Goal: Task Accomplishment & Management: Complete application form

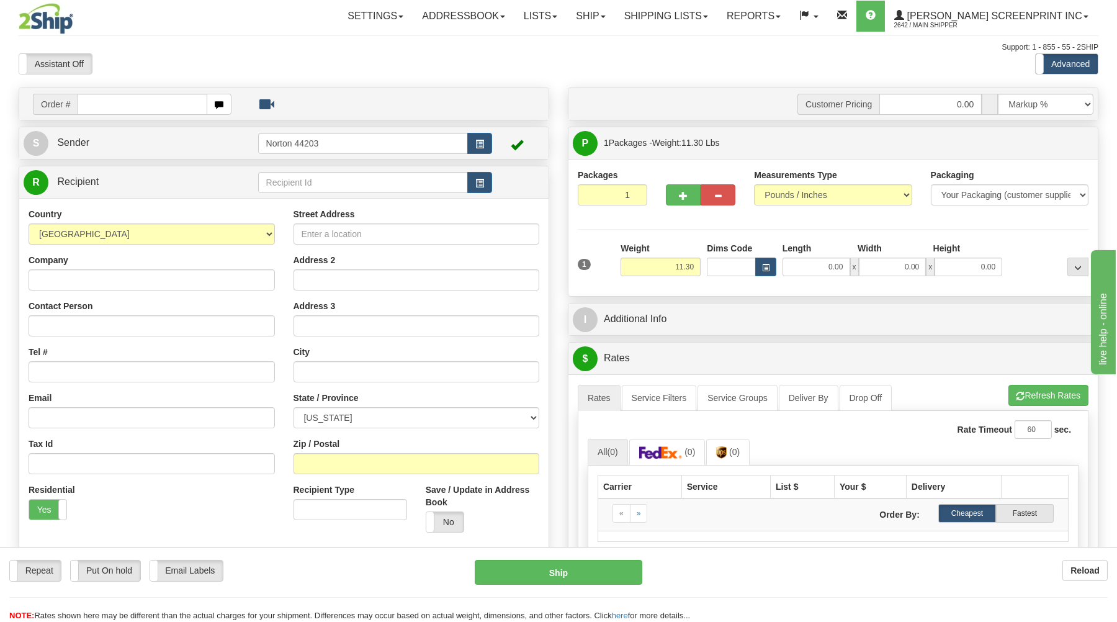
click at [168, 99] on input "text" at bounding box center [142, 104] width 129 height 21
type input "17037"
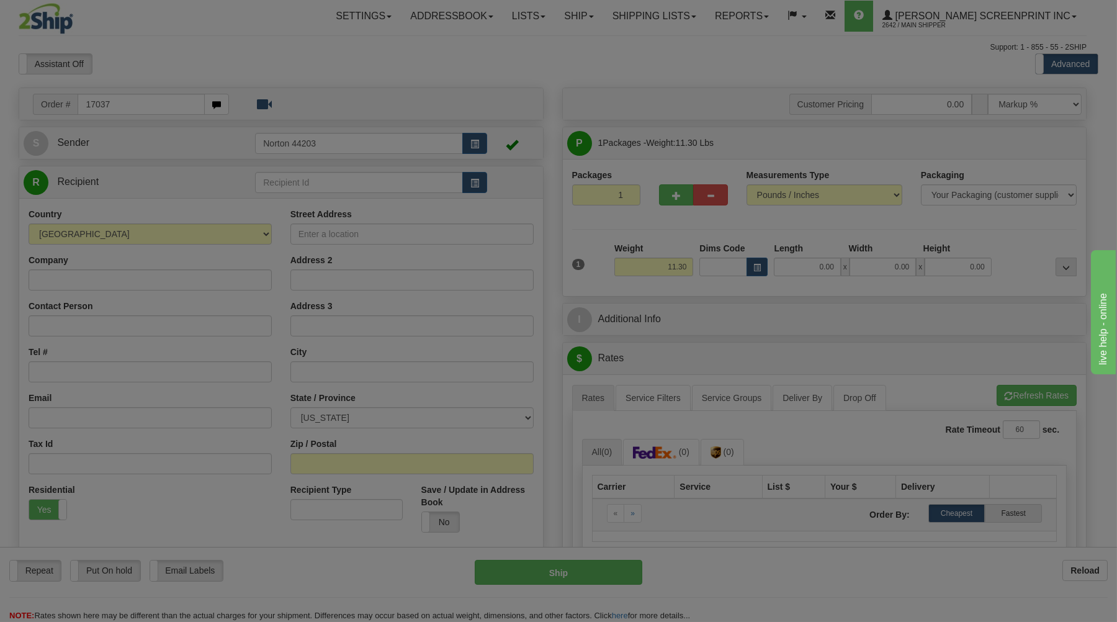
click at [178, 69] on body "Training Course Close Toggle navigation Settings Shipping Preferences New Recip…" at bounding box center [558, 311] width 1117 height 622
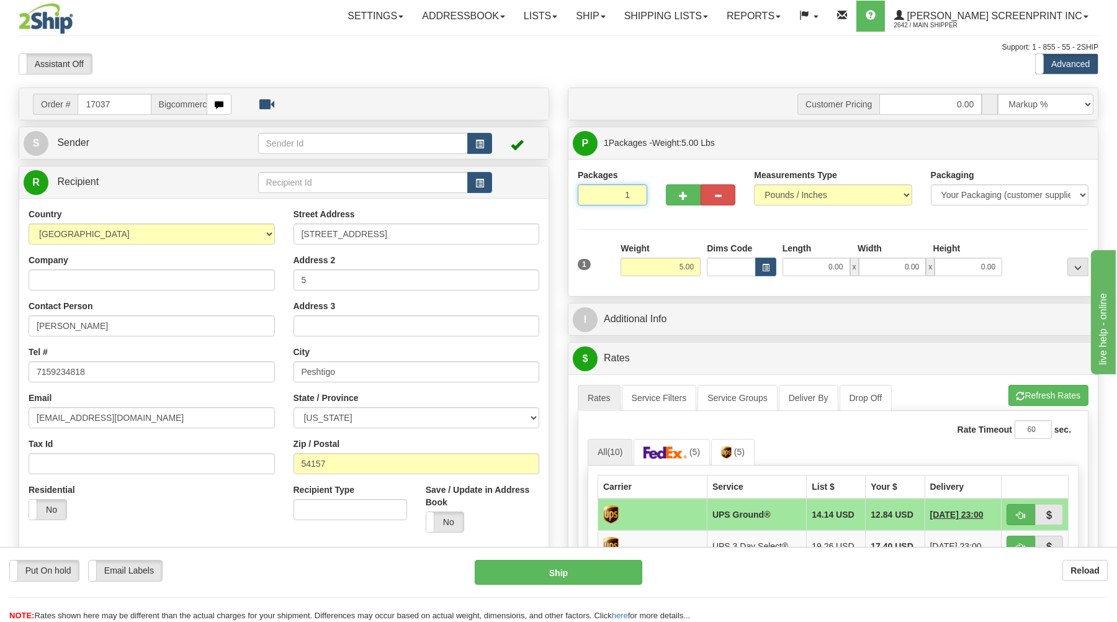
click at [617, 190] on input "1" at bounding box center [612, 194] width 69 height 21
click at [687, 271] on input "5.00" at bounding box center [660, 266] width 80 height 19
type input "11.30"
click at [826, 274] on input "0.00" at bounding box center [816, 266] width 68 height 19
type input "25.00"
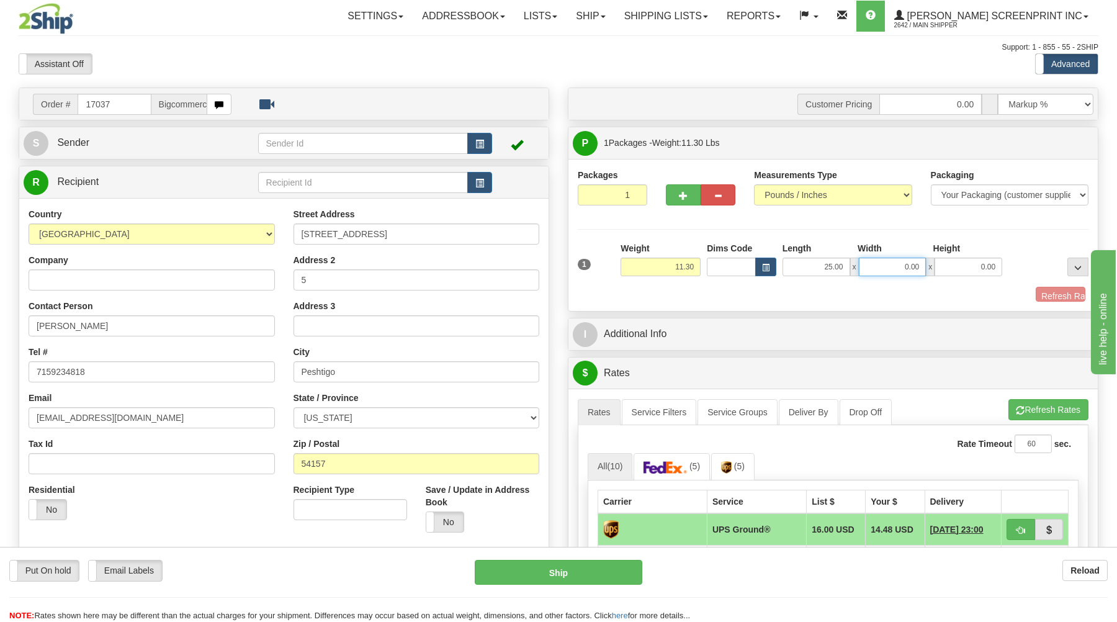
click at [909, 267] on input "0.00" at bounding box center [893, 266] width 68 height 19
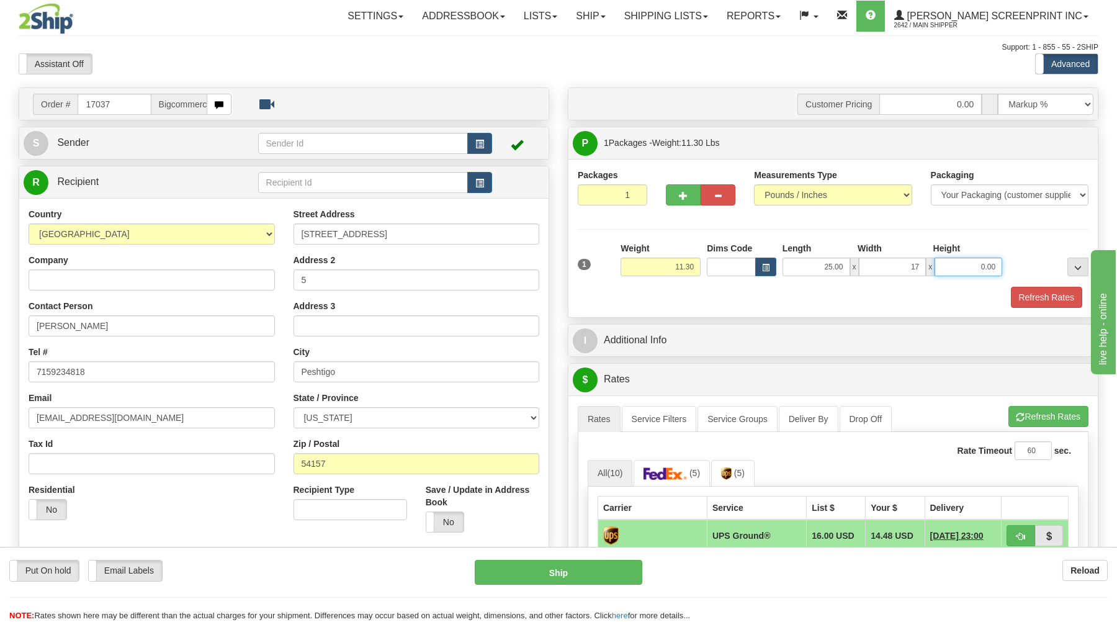
type input "17.00"
click at [974, 266] on input "0.00" at bounding box center [968, 266] width 68 height 19
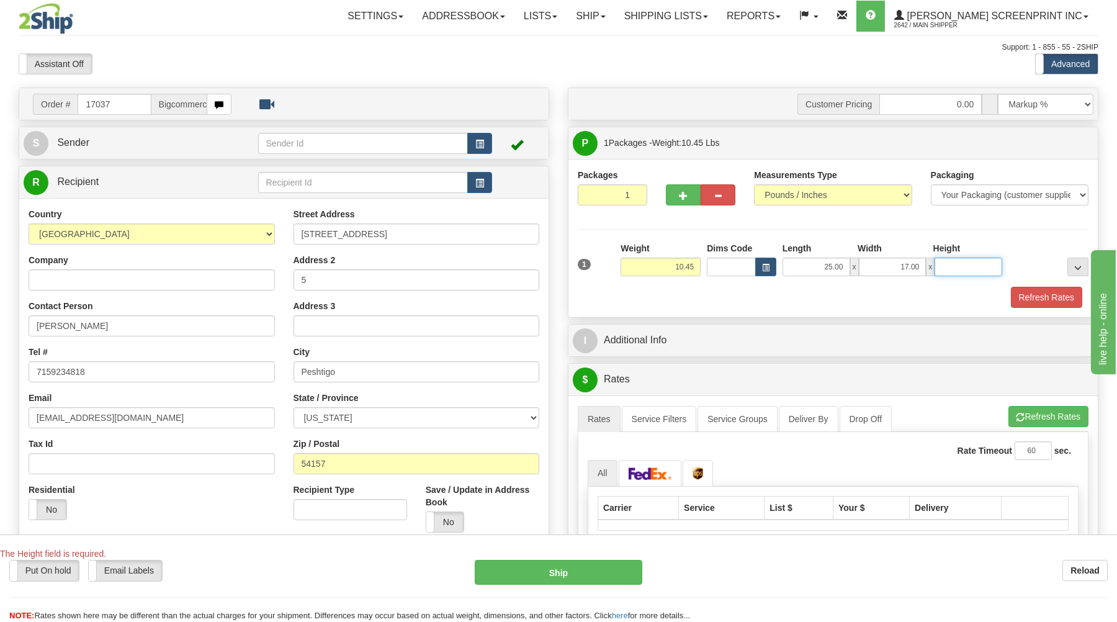
type input "11.30"
type input "6.00"
click at [1053, 296] on button "Refresh Rates" at bounding box center [1046, 297] width 71 height 21
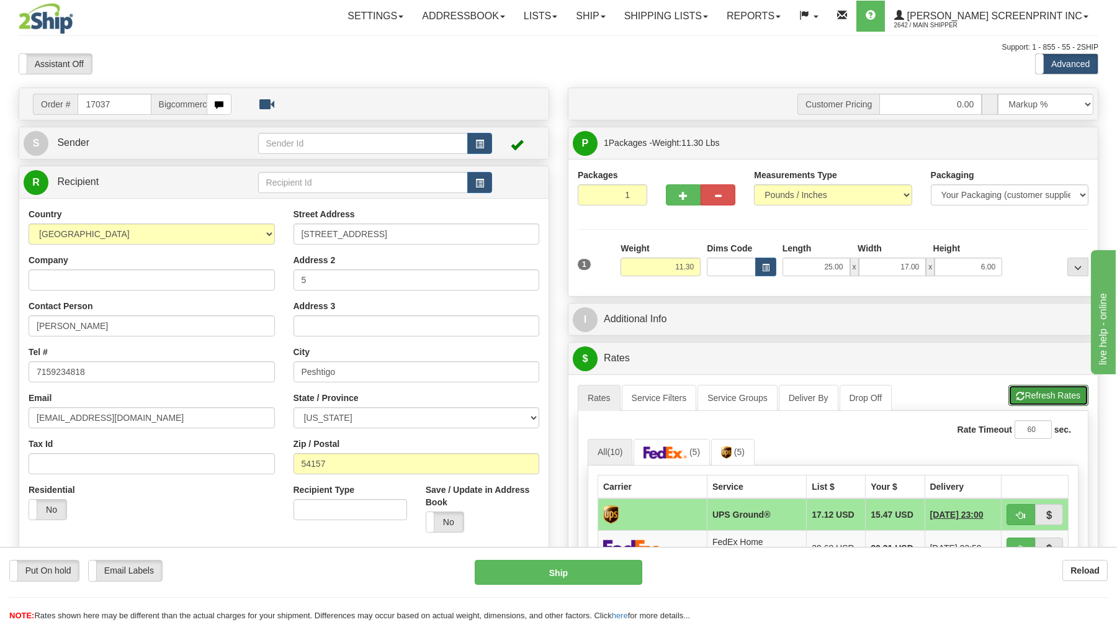
click at [1028, 400] on button "Refresh Rates" at bounding box center [1048, 395] width 80 height 21
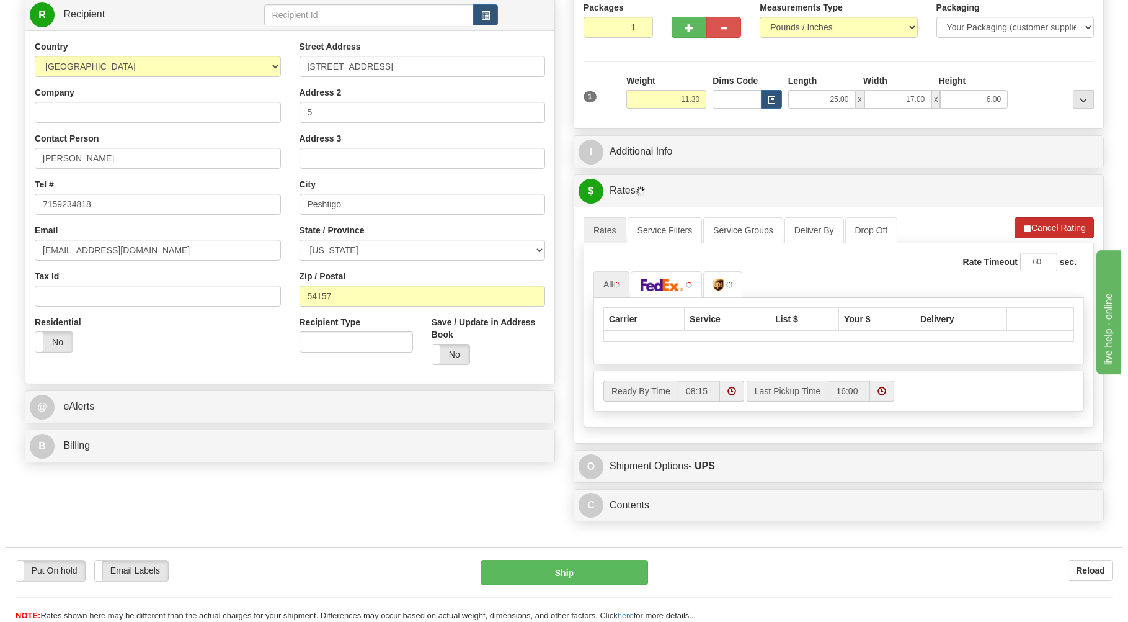
scroll to position [199, 0]
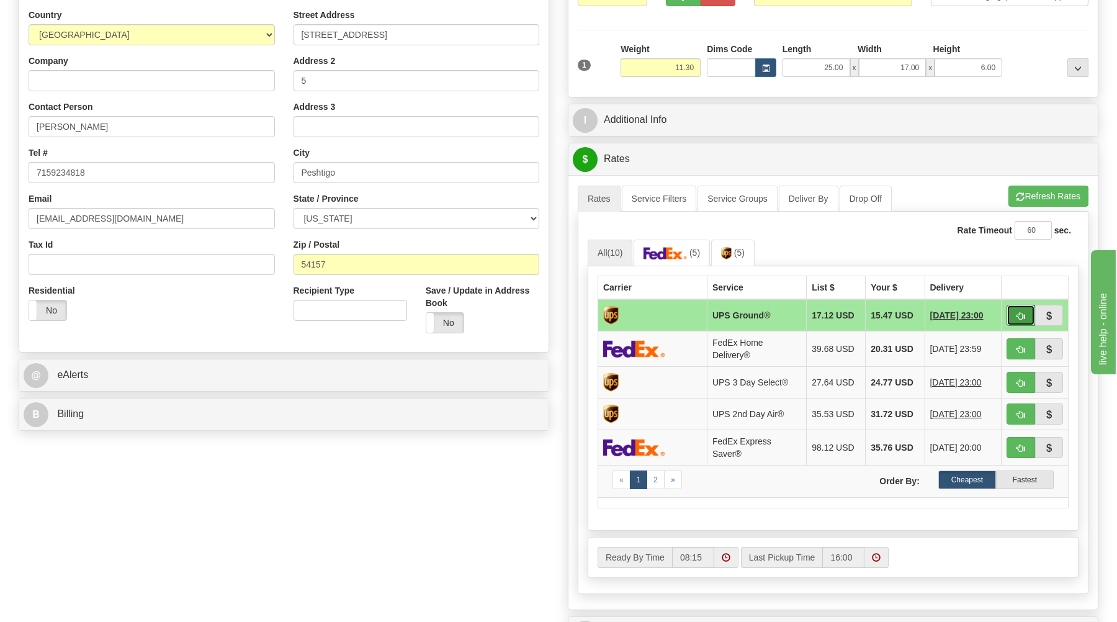
click at [1019, 316] on span "button" at bounding box center [1020, 316] width 9 height 8
type input "03"
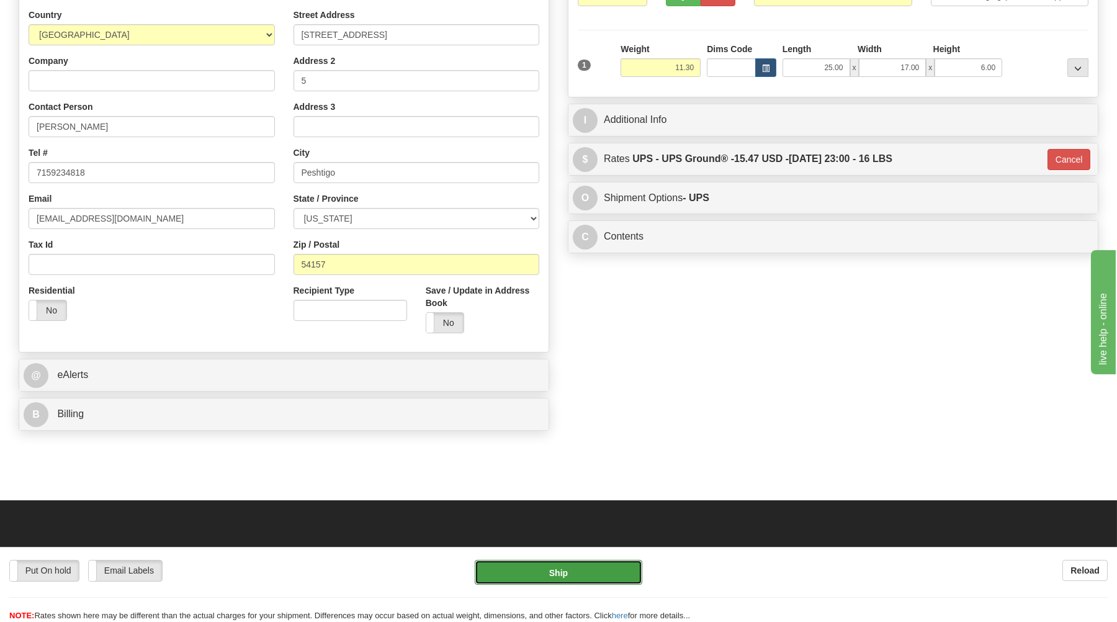
click at [576, 568] on button "Ship" at bounding box center [559, 572] width 168 height 25
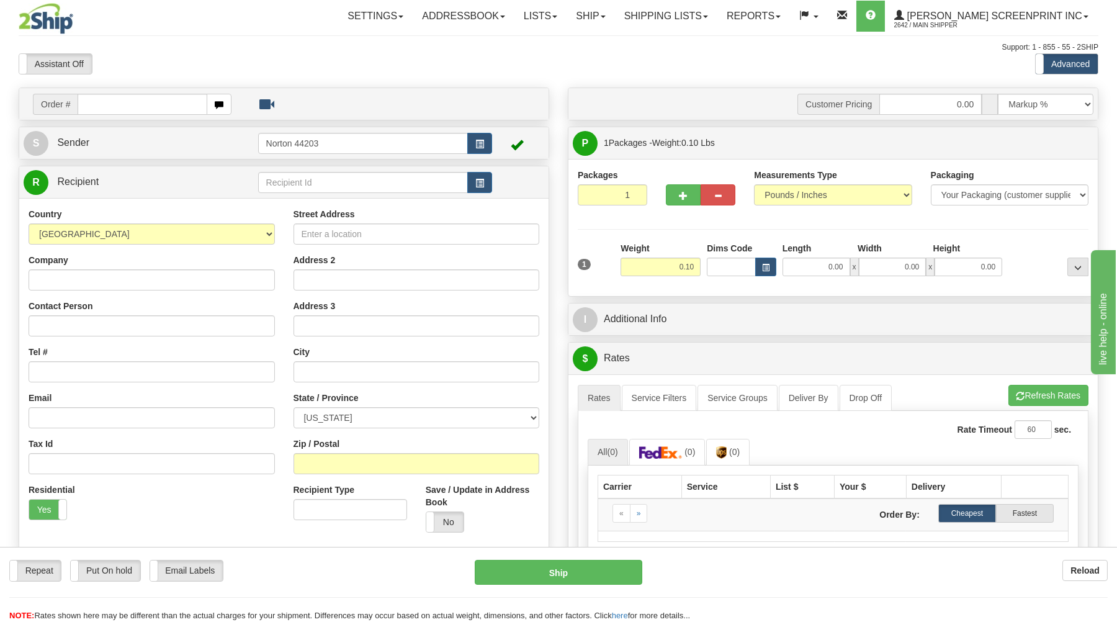
type input "11.15"
click at [139, 108] on input "text" at bounding box center [142, 104] width 129 height 21
type input "17038"
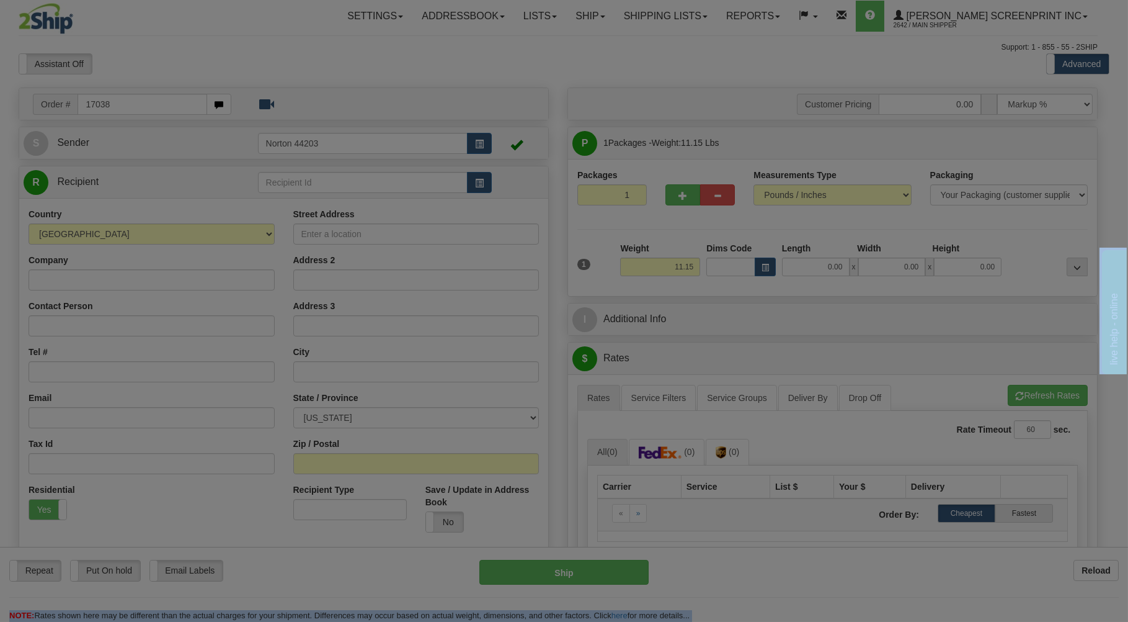
click at [247, 64] on body "Training Course Close Toggle navigation Settings Shipping Preferences New Recip…" at bounding box center [564, 311] width 1128 height 622
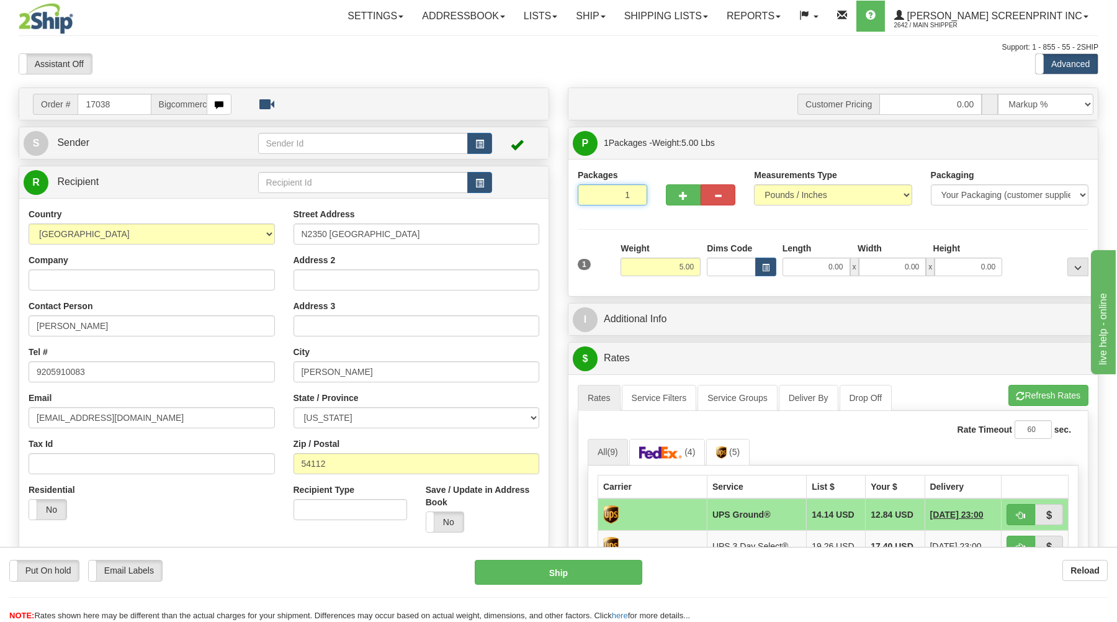
drag, startPoint x: 617, startPoint y: 186, endPoint x: 619, endPoint y: 194, distance: 8.4
click at [618, 189] on input "1" at bounding box center [612, 194] width 69 height 21
drag, startPoint x: 658, startPoint y: 263, endPoint x: 701, endPoint y: 264, distance: 42.8
click at [679, 264] on input "5.00" at bounding box center [660, 266] width 80 height 19
type input "11.15"
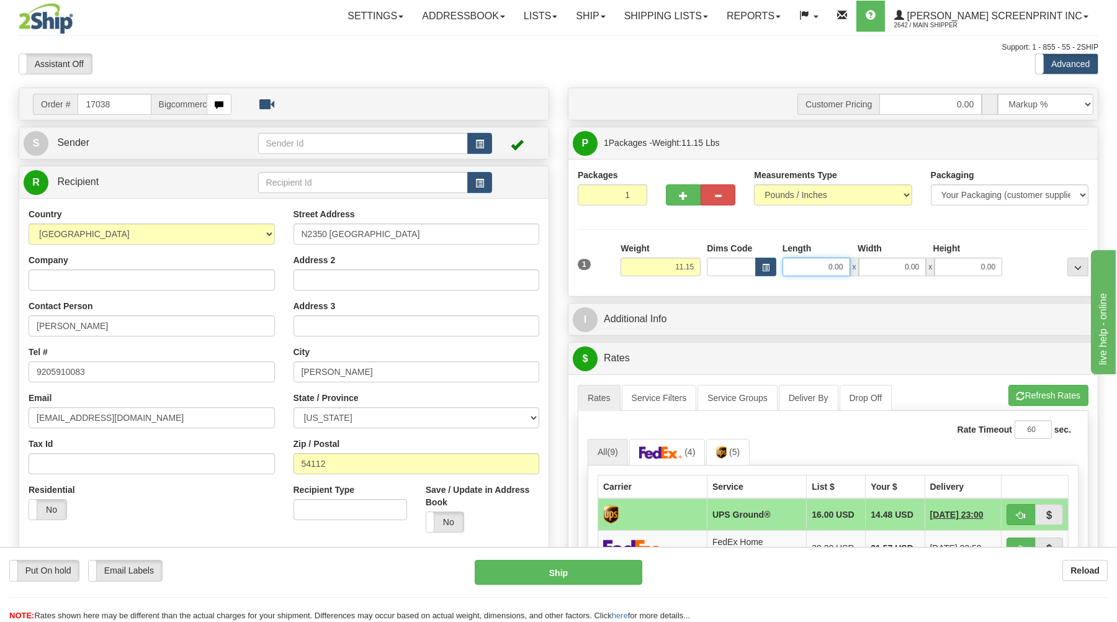
click at [826, 270] on input "0.00" at bounding box center [816, 266] width 68 height 19
type input "25.00"
click at [922, 269] on input "0.00" at bounding box center [893, 266] width 68 height 19
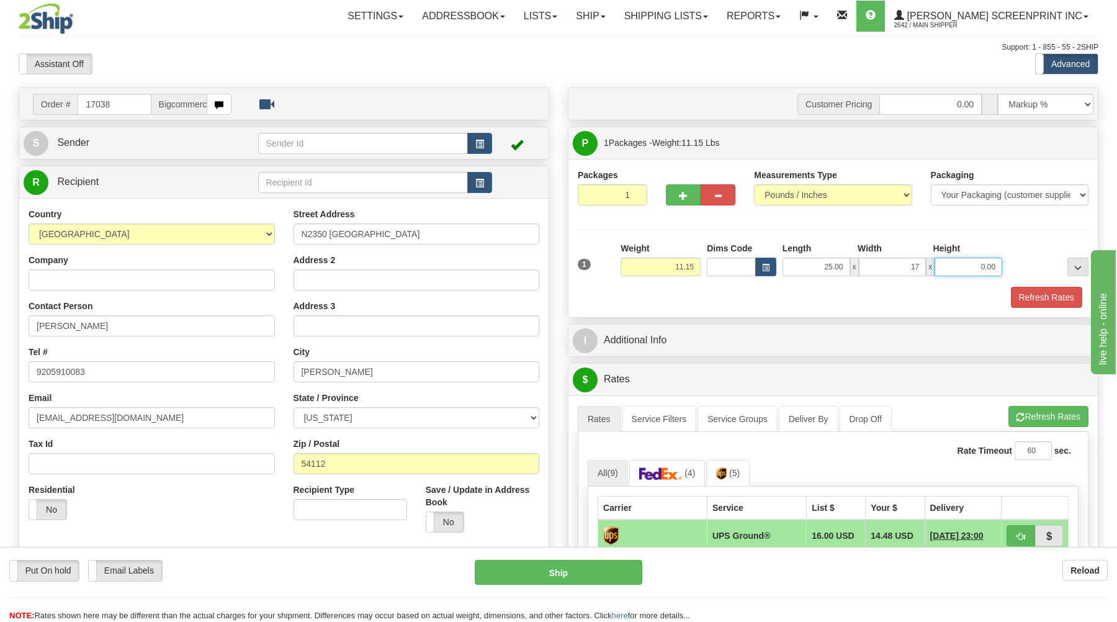
type input "17.00"
click at [964, 264] on input "0.00" at bounding box center [968, 266] width 68 height 19
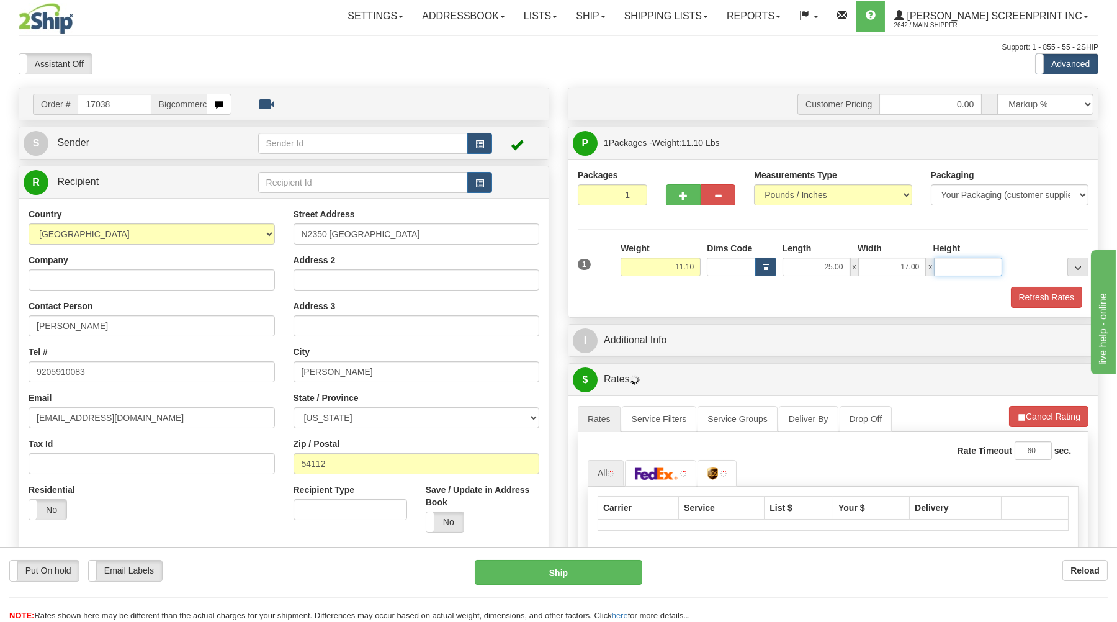
type input "11.15"
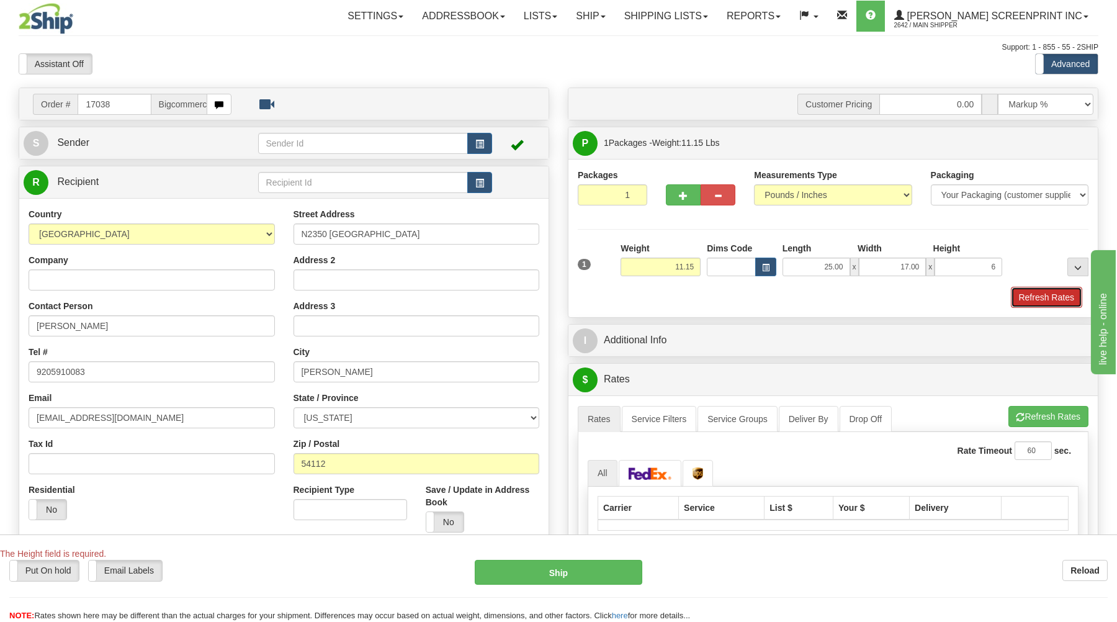
type input "6.00"
click at [1037, 301] on button "Refresh Rates" at bounding box center [1046, 297] width 71 height 21
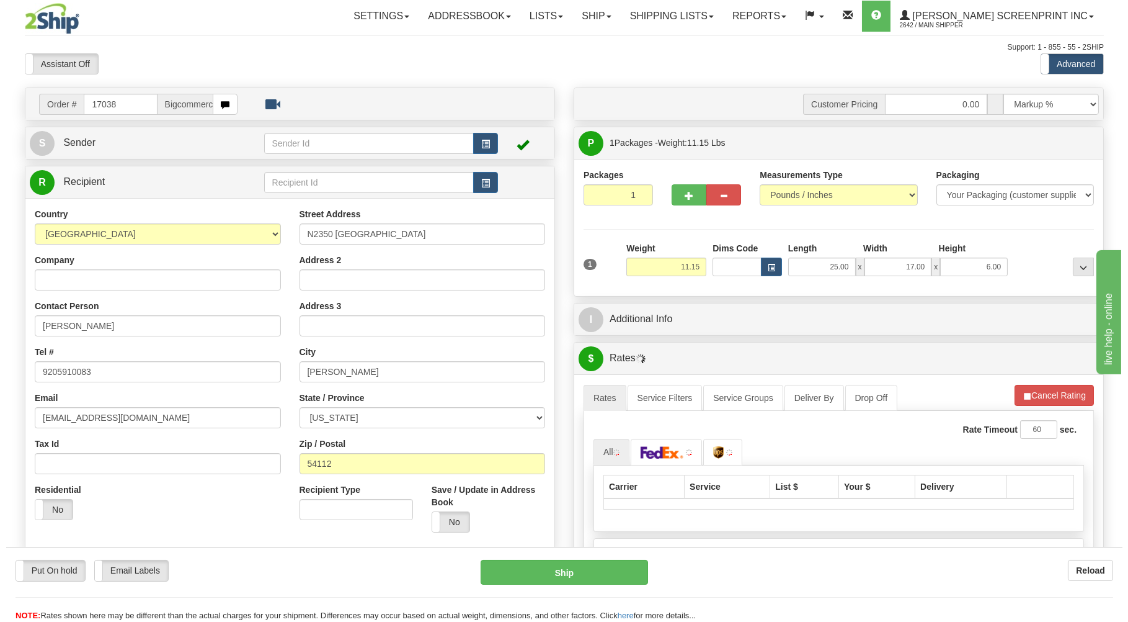
scroll to position [133, 0]
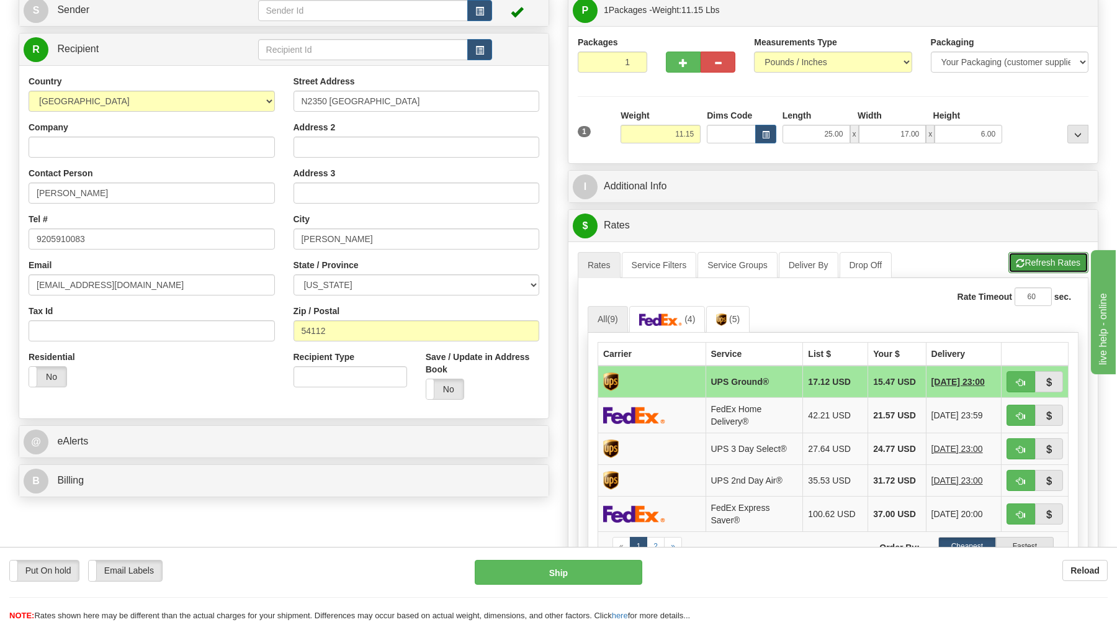
click at [1048, 265] on button "Refresh Rates" at bounding box center [1048, 262] width 80 height 21
click at [1021, 384] on span "button" at bounding box center [1020, 382] width 9 height 8
type input "03"
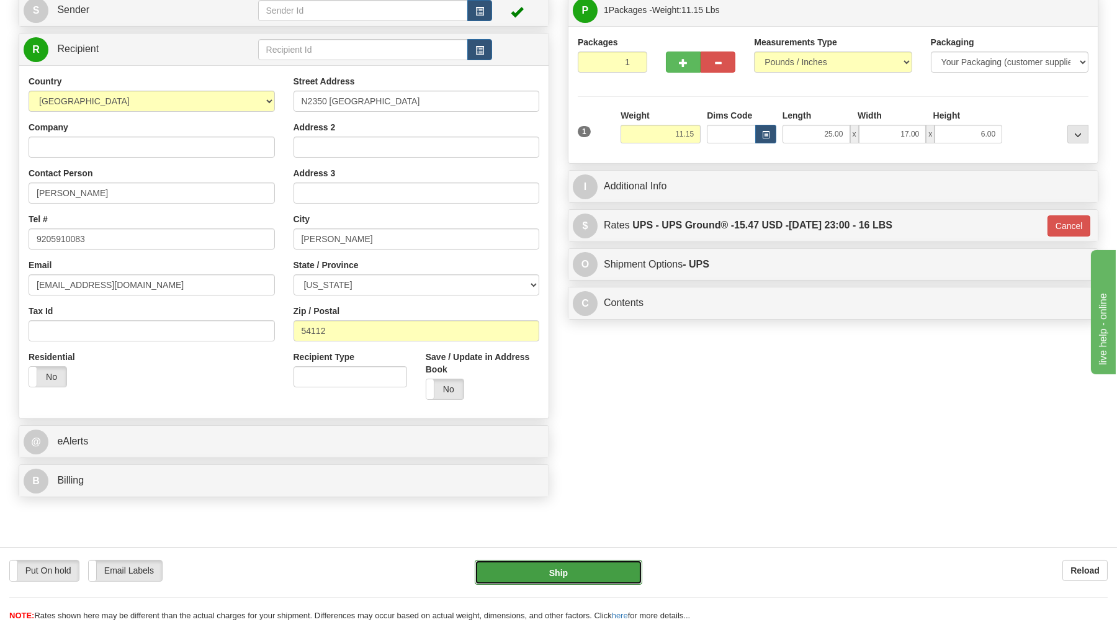
click at [620, 575] on button "Ship" at bounding box center [559, 572] width 168 height 25
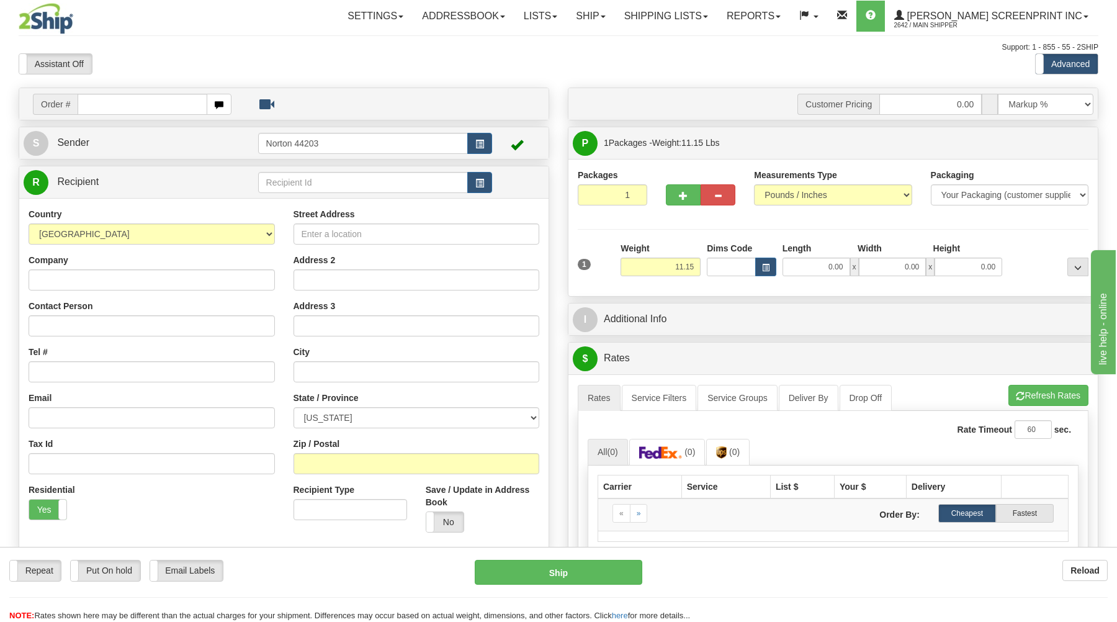
type input "0.00"
